Goal: Information Seeking & Learning: Learn about a topic

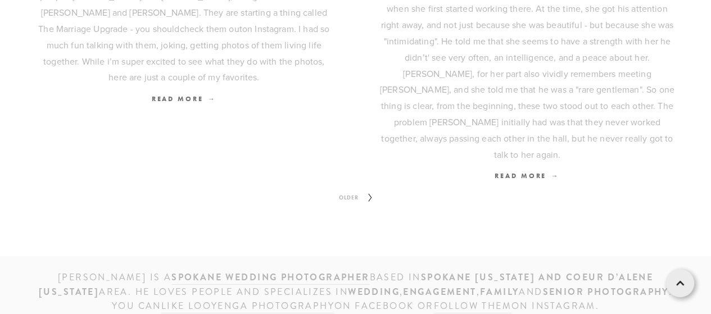
scroll to position [1609, 0]
click at [363, 188] on icon at bounding box center [370, 197] width 14 height 18
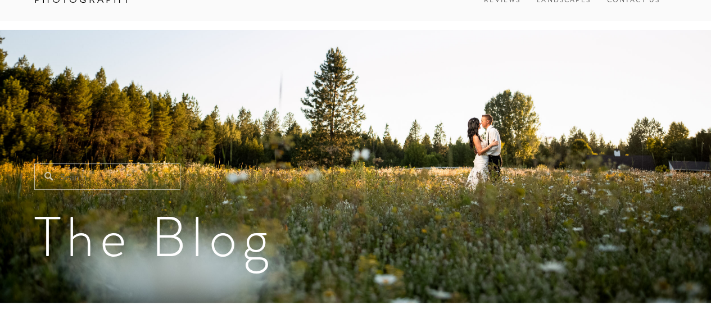
scroll to position [37, 0]
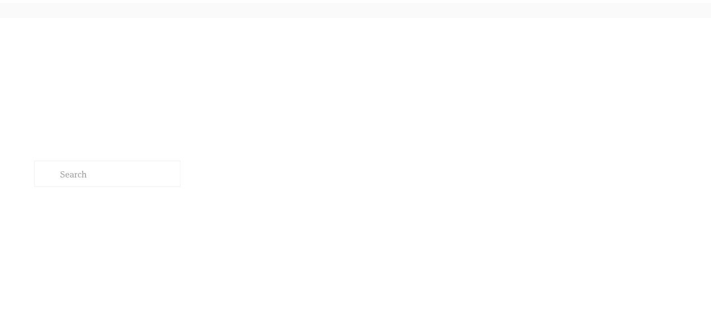
scroll to position [1609, 0]
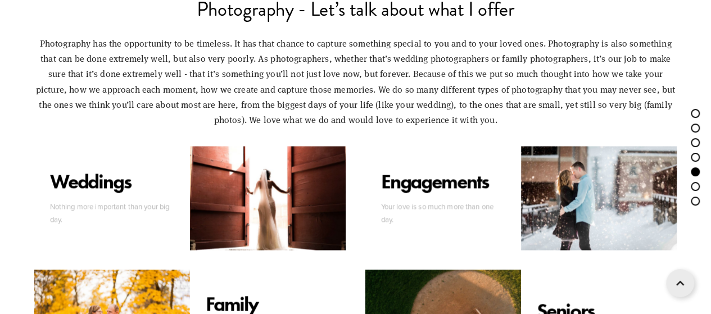
scroll to position [2988, 0]
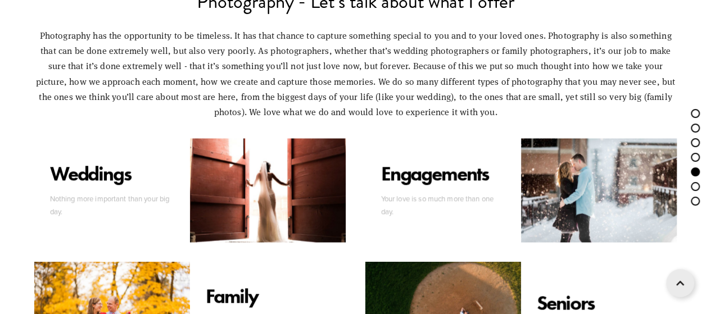
click at [598, 178] on div at bounding box center [599, 190] width 156 height 104
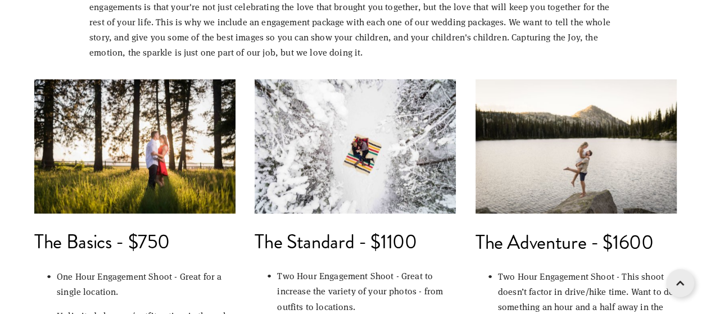
scroll to position [463, 0]
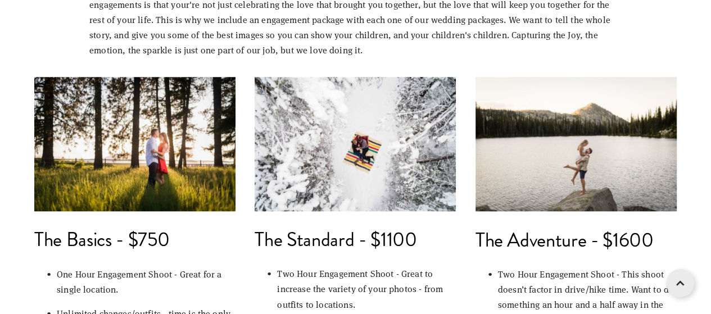
click at [598, 178] on img at bounding box center [575, 144] width 201 height 134
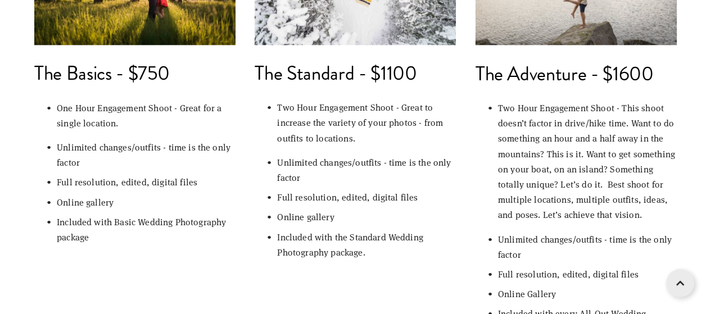
scroll to position [621, 0]
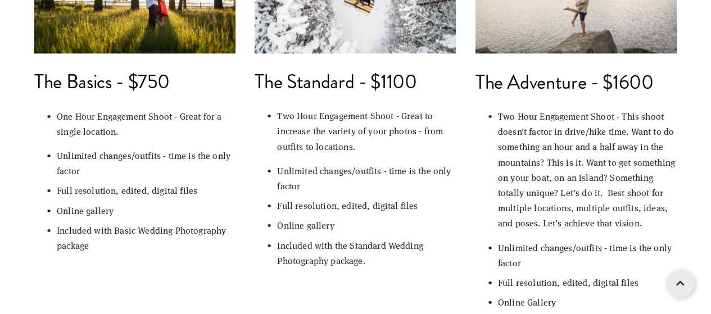
drag, startPoint x: 200, startPoint y: 176, endPoint x: 26, endPoint y: 139, distance: 177.5
click at [26, 139] on div "The Basics - $750 One Hour Engagement Shoot - Great for a single location. Unli…" at bounding box center [135, 164] width 220 height 205
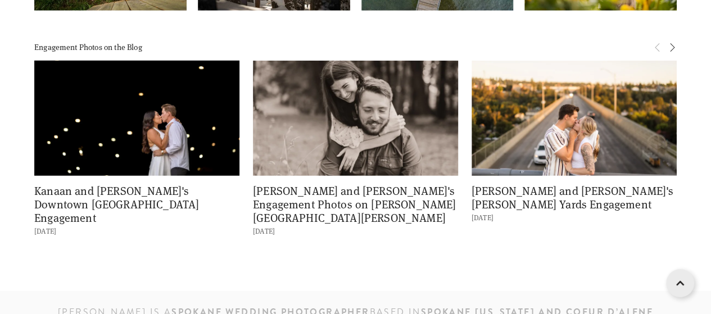
scroll to position [1284, 0]
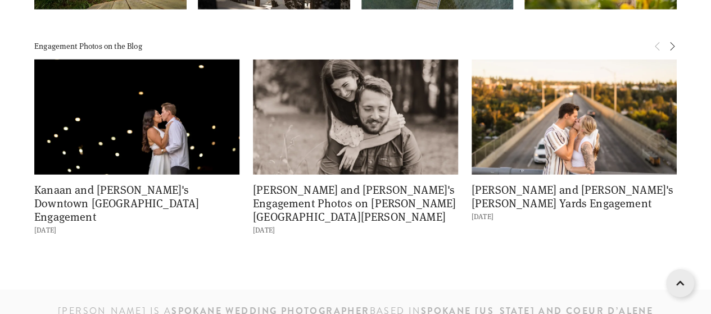
click at [301, 146] on img at bounding box center [355, 117] width 205 height 137
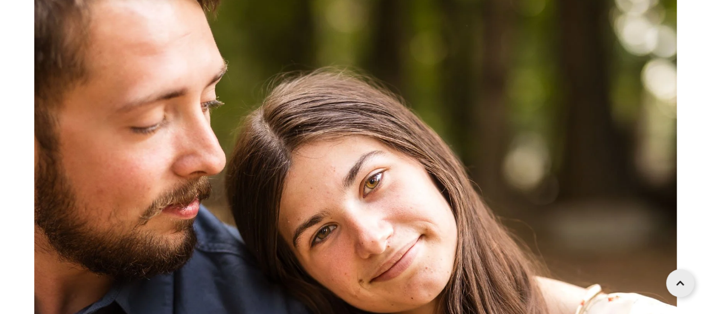
scroll to position [4351, 0]
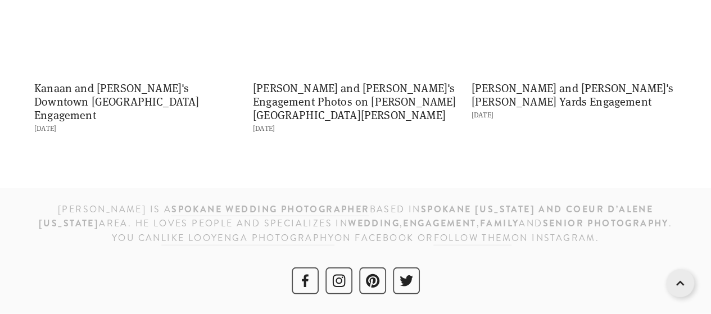
scroll to position [1264, 0]
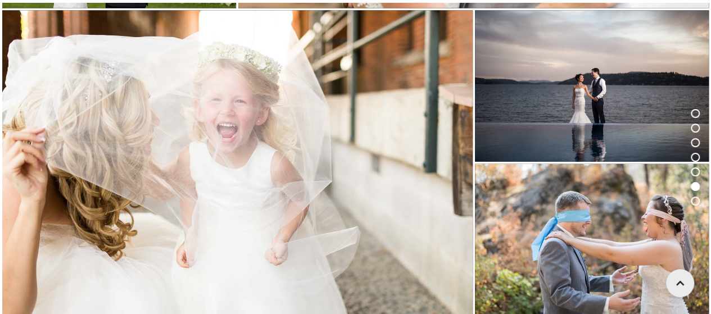
scroll to position [3537, 0]
